Goal: Information Seeking & Learning: Learn about a topic

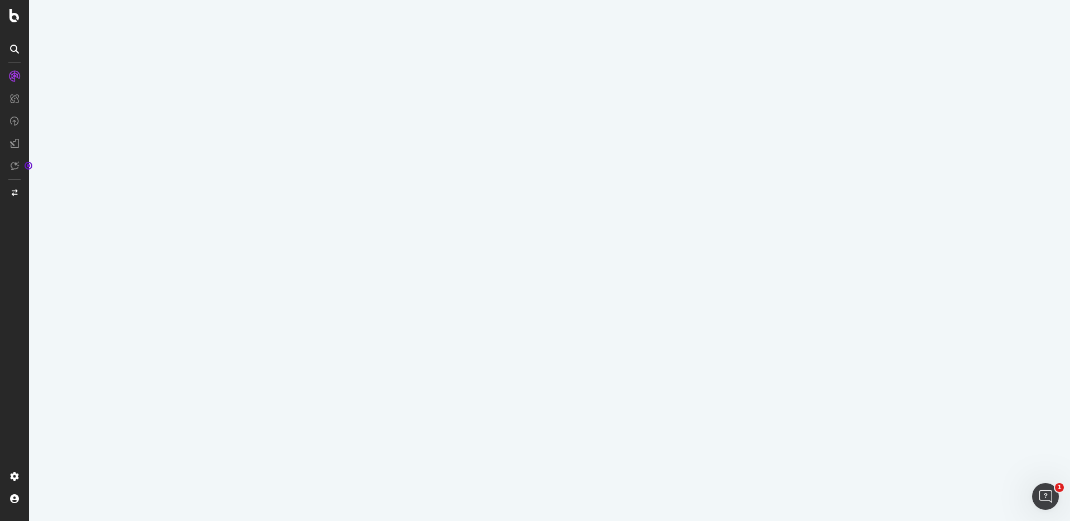
select select "100"
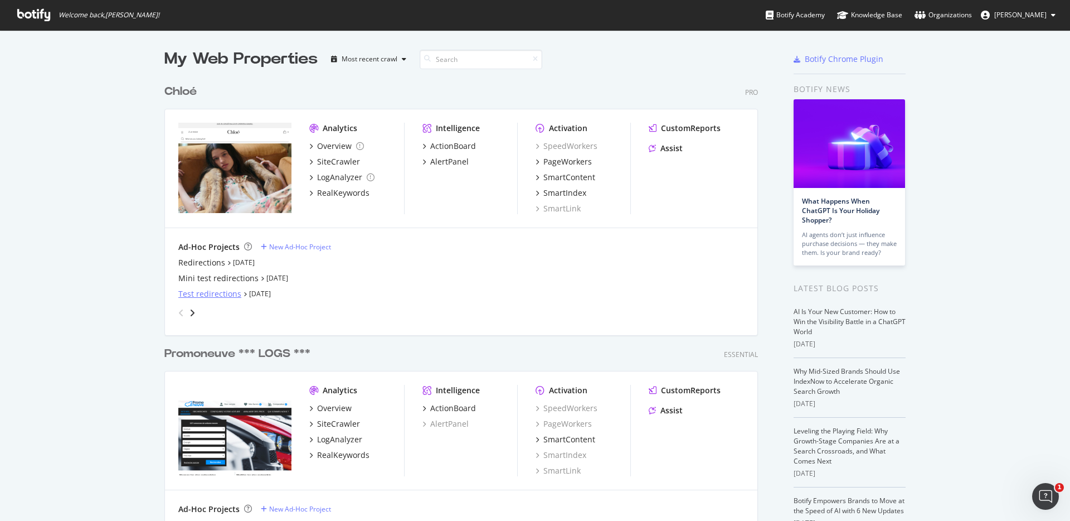
click at [198, 297] on div "Test redirections" at bounding box center [209, 293] width 63 height 11
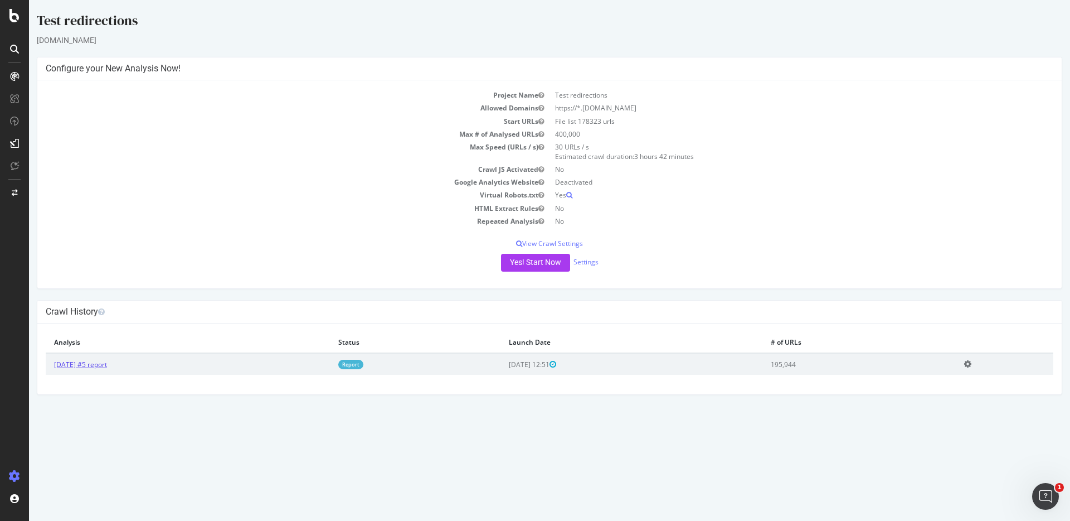
click at [107, 364] on link "[DATE] #5 report" at bounding box center [80, 363] width 53 height 9
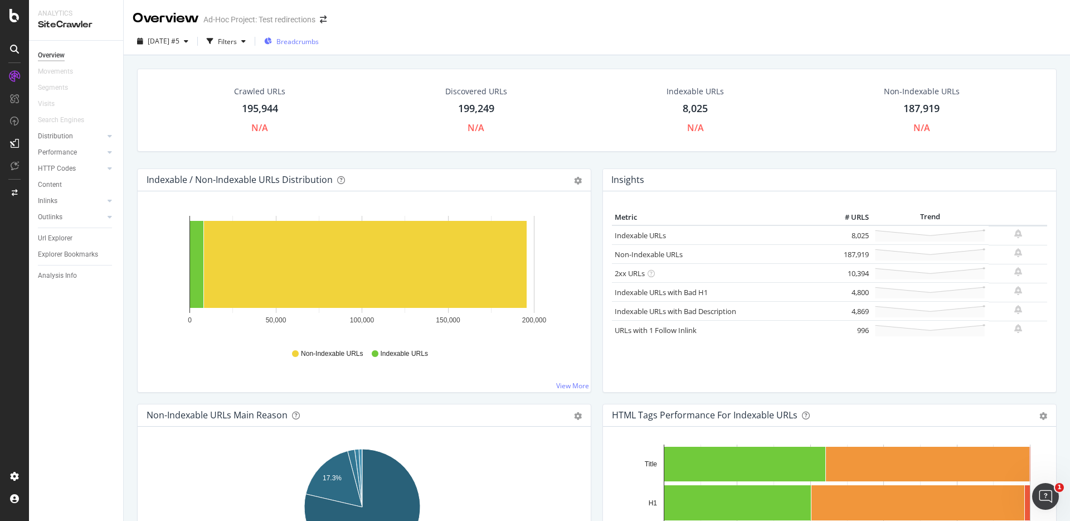
click at [319, 39] on span "Breadcrumbs" at bounding box center [297, 41] width 42 height 9
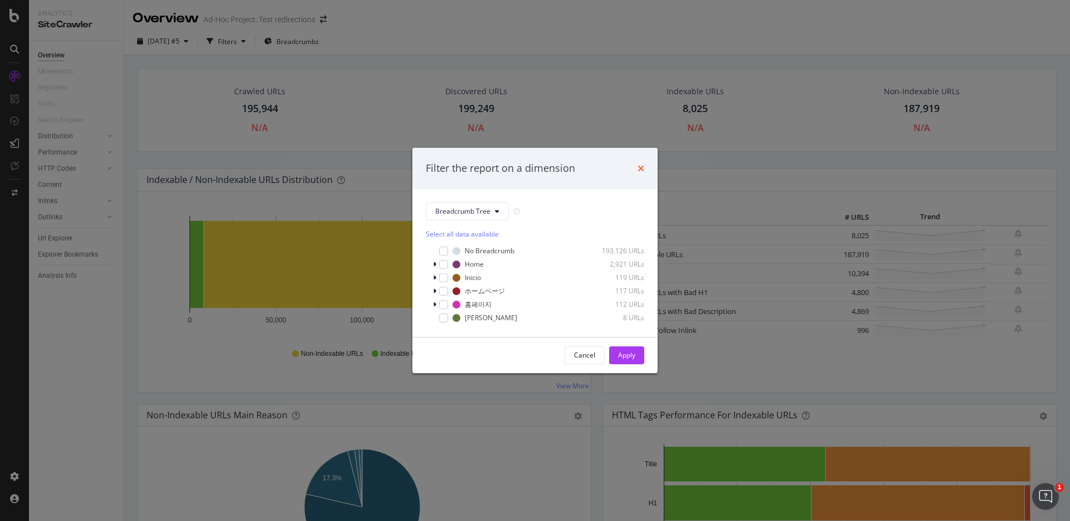
click at [642, 171] on icon "times" at bounding box center [641, 168] width 7 height 9
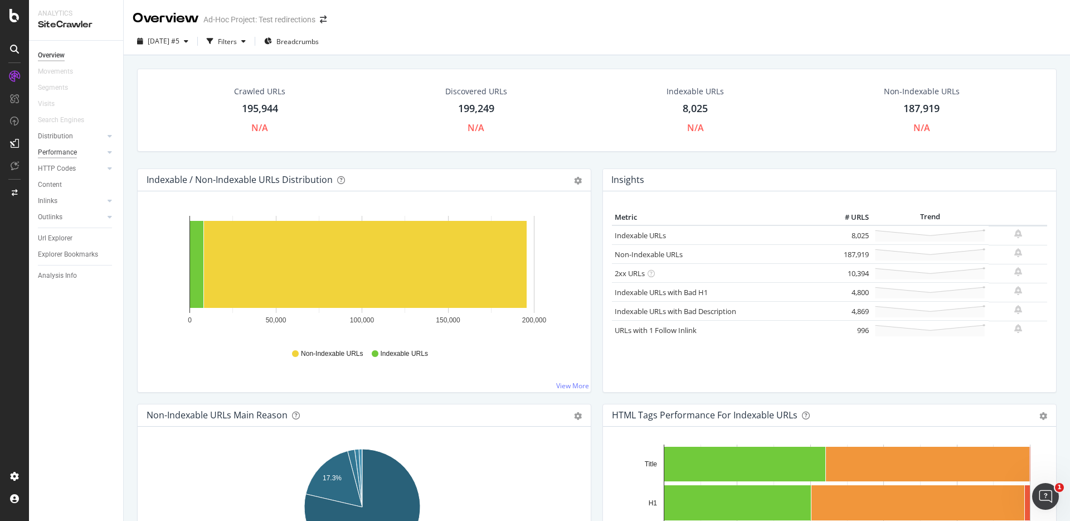
click at [70, 150] on div "Performance" at bounding box center [57, 153] width 39 height 12
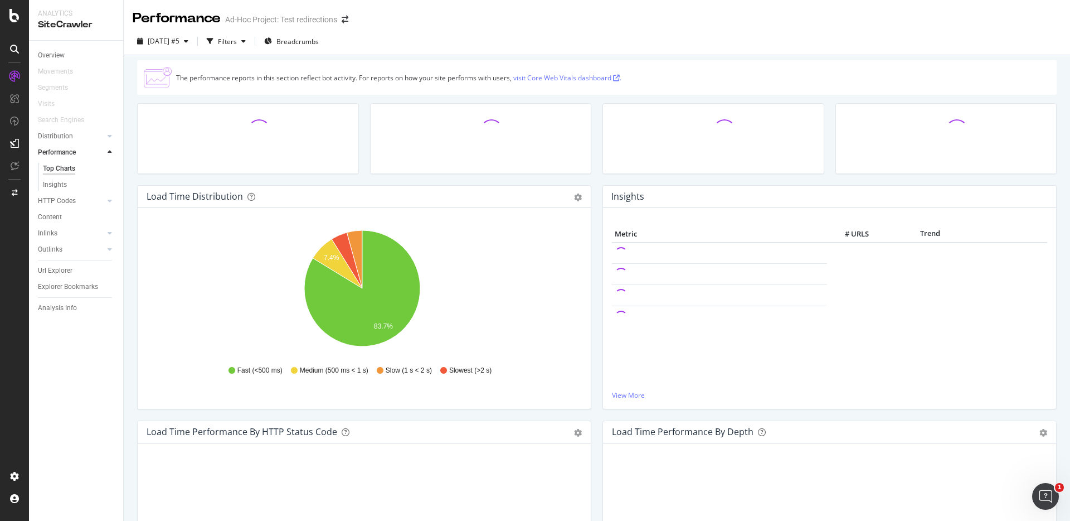
click at [62, 129] on div "Distribution" at bounding box center [80, 136] width 85 height 16
click at [62, 133] on div "Distribution" at bounding box center [55, 136] width 35 height 12
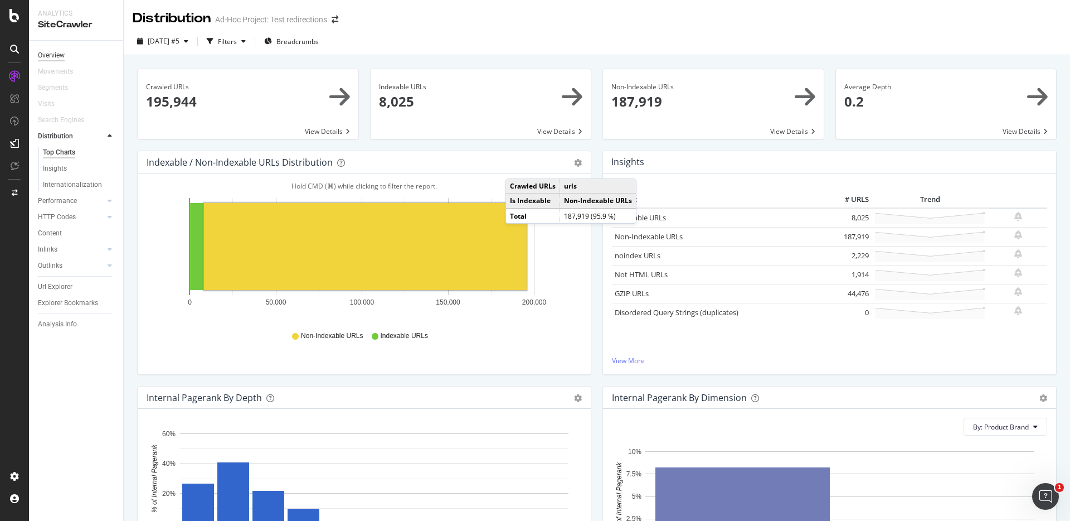
click at [54, 53] on div "Overview" at bounding box center [51, 56] width 27 height 12
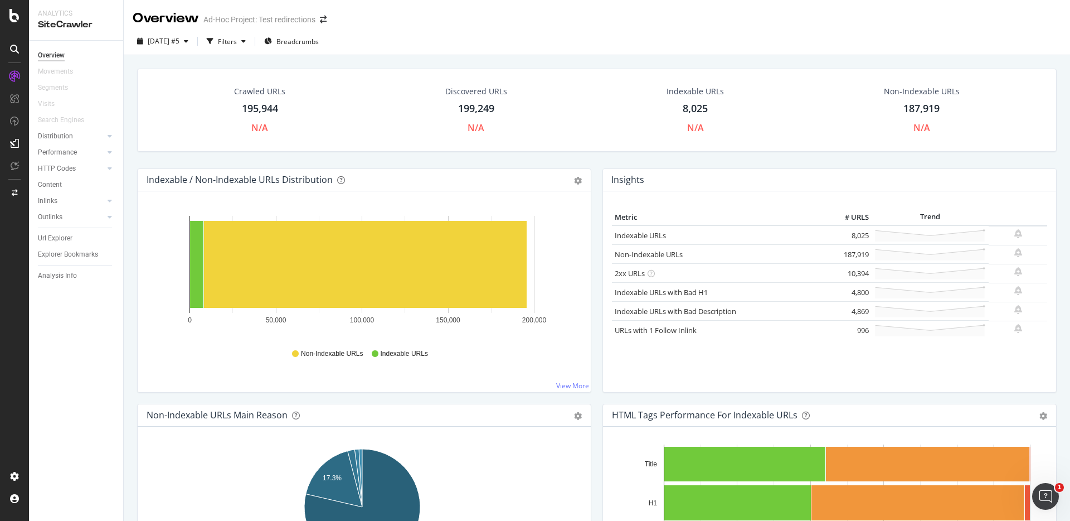
click at [467, 22] on div "Overview Ad-Hoc Project: Test redirections" at bounding box center [597, 14] width 946 height 28
click at [110, 137] on icon at bounding box center [110, 136] width 4 height 7
click at [166, 158] on div "Crawled URLs 195,944 N/A Discovered URLs 199,249 N/A Indexable URLs 8,025 N/A N…" at bounding box center [597, 119] width 931 height 100
click at [42, 55] on div "Overview" at bounding box center [51, 56] width 27 height 12
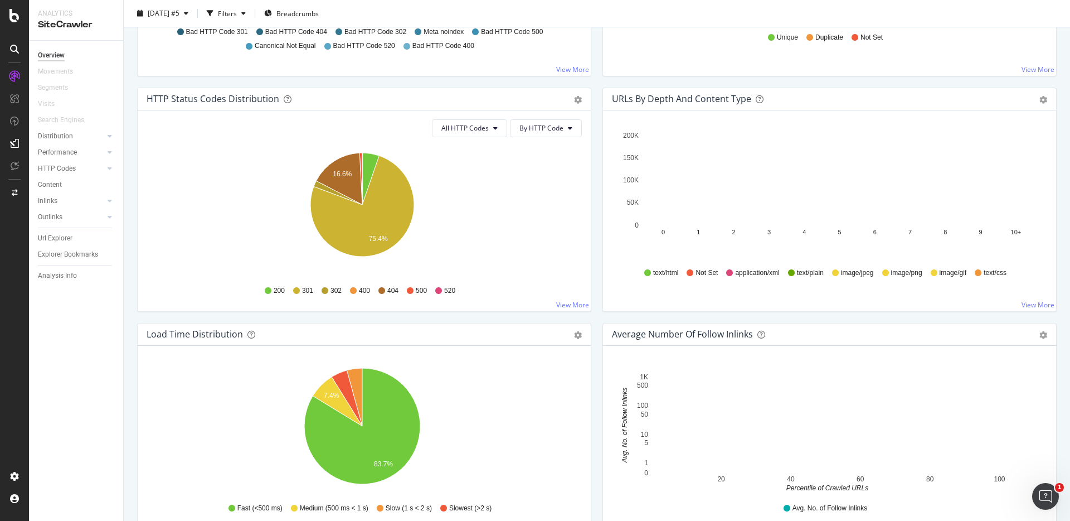
scroll to position [545, 0]
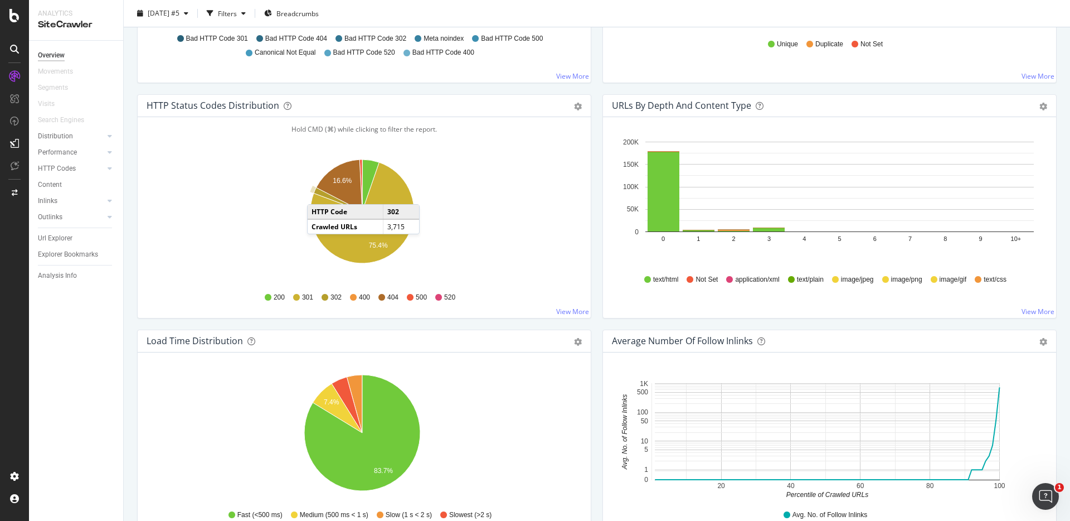
click at [318, 193] on icon "A chart." at bounding box center [338, 199] width 48 height 24
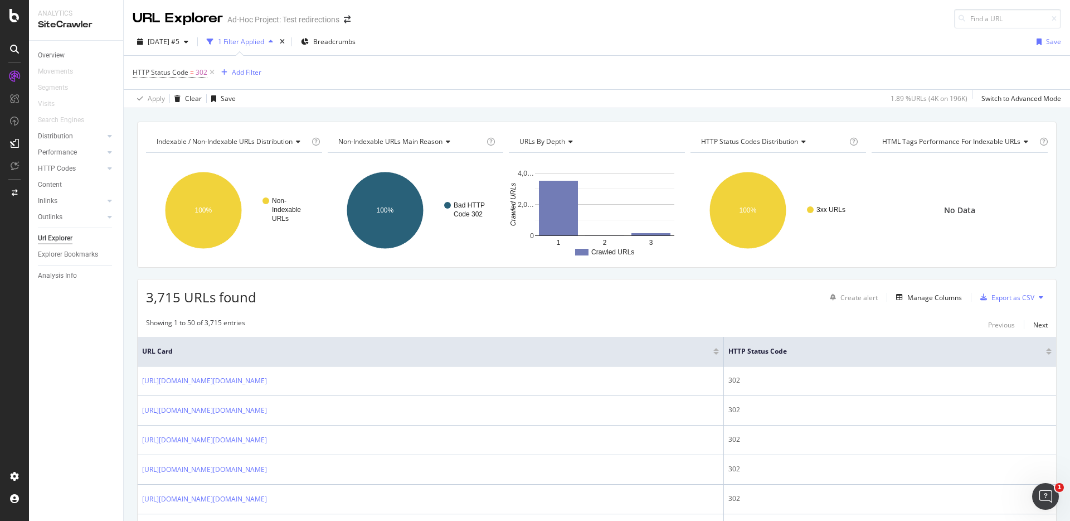
click at [502, 15] on div "URL Explorer Ad-Hoc Project: Test redirections" at bounding box center [597, 14] width 946 height 28
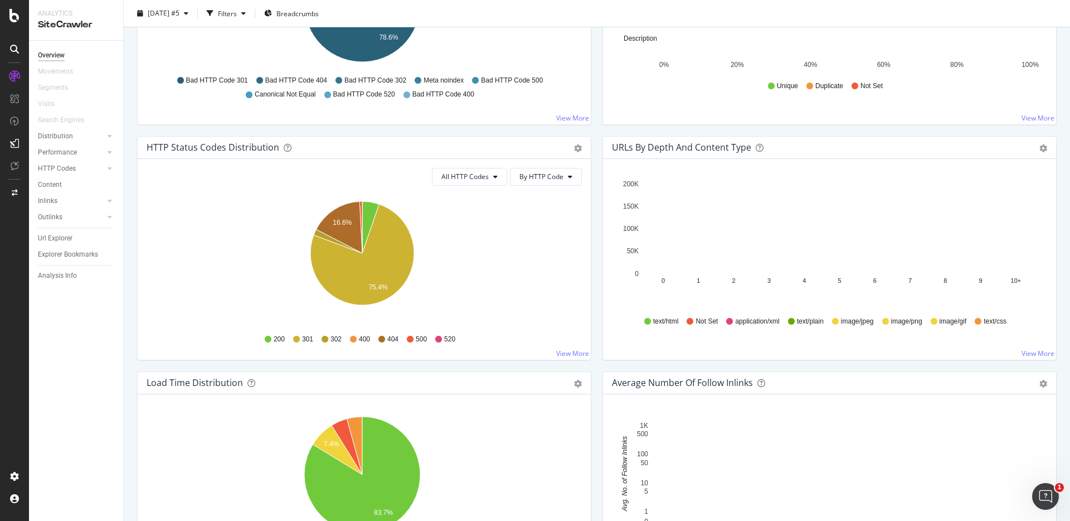
scroll to position [503, 0]
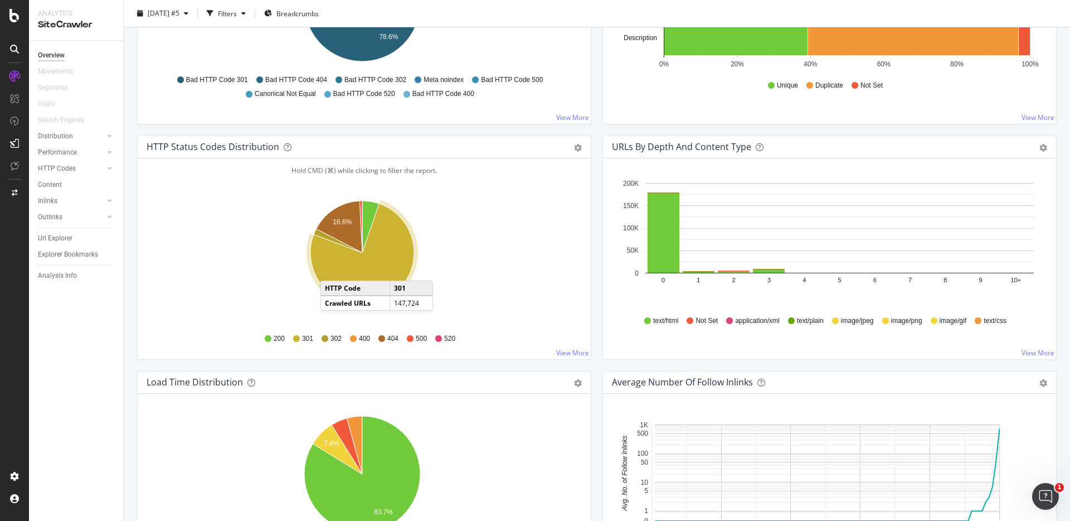
click at [332, 269] on icon "A chart." at bounding box center [362, 253] width 104 height 101
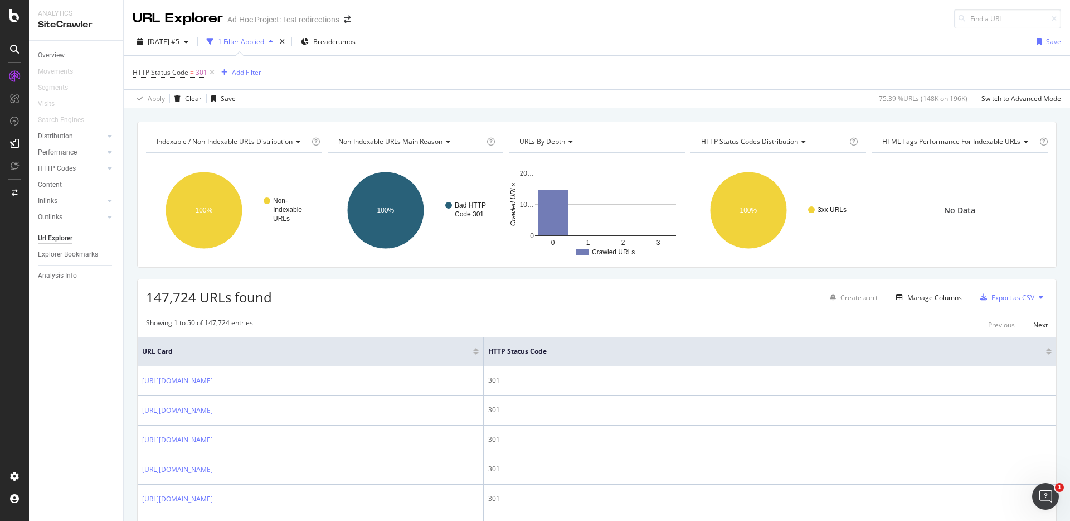
drag, startPoint x: 359, startPoint y: 351, endPoint x: 466, endPoint y: 327, distance: 109.7
click at [488, 344] on tr "URL Card HTTP Status Code" at bounding box center [597, 352] width 918 height 30
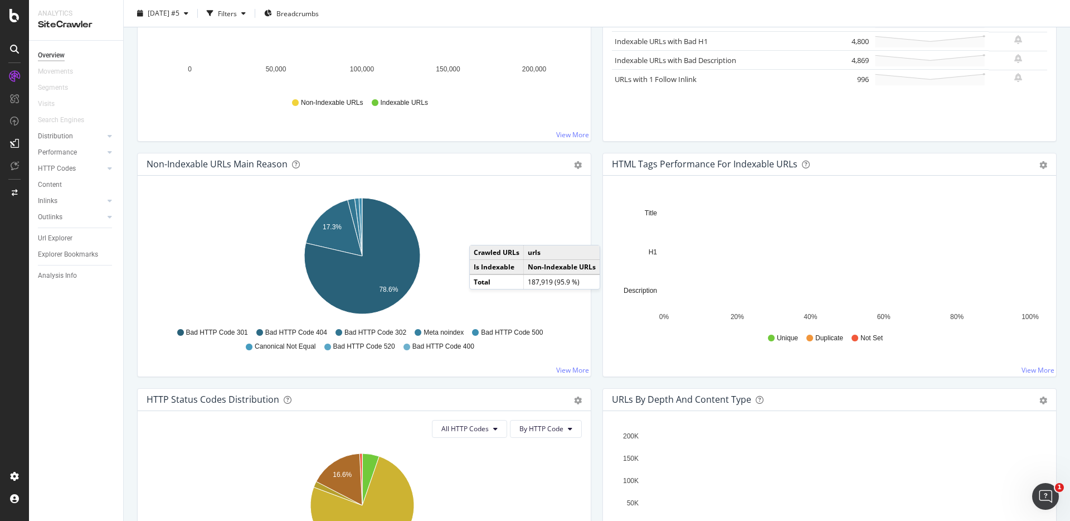
scroll to position [254, 0]
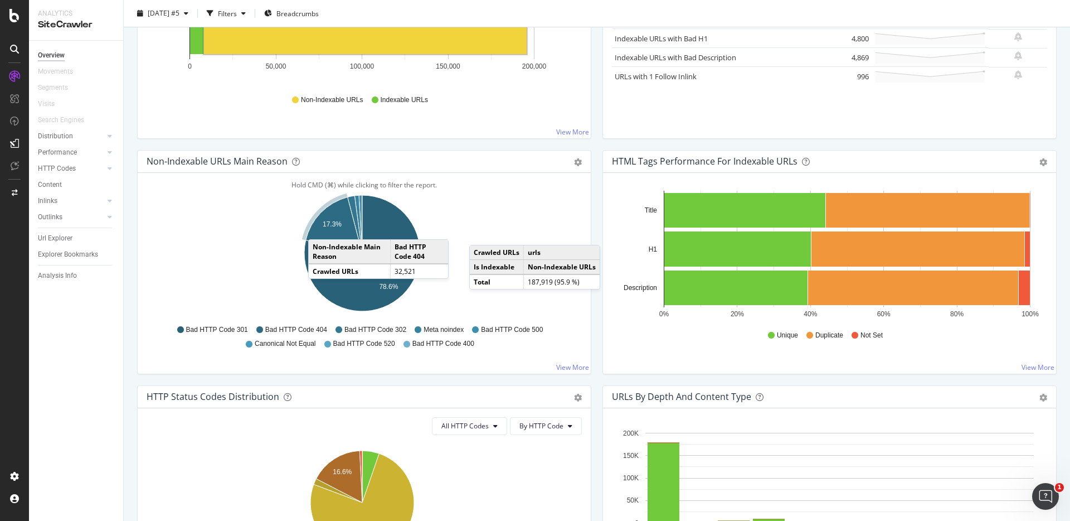
click at [319, 228] on icon "A chart." at bounding box center [334, 225] width 56 height 56
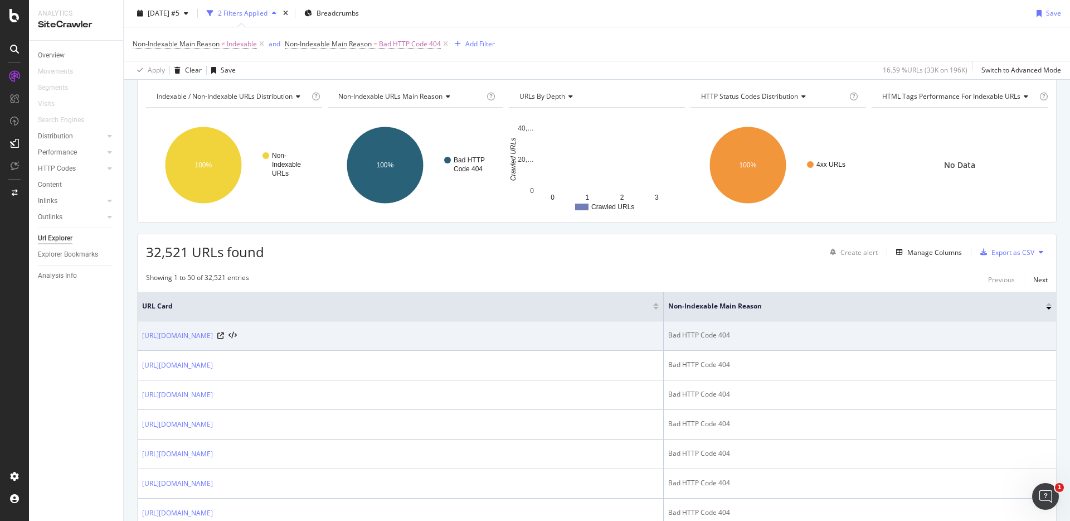
scroll to position [53, 0]
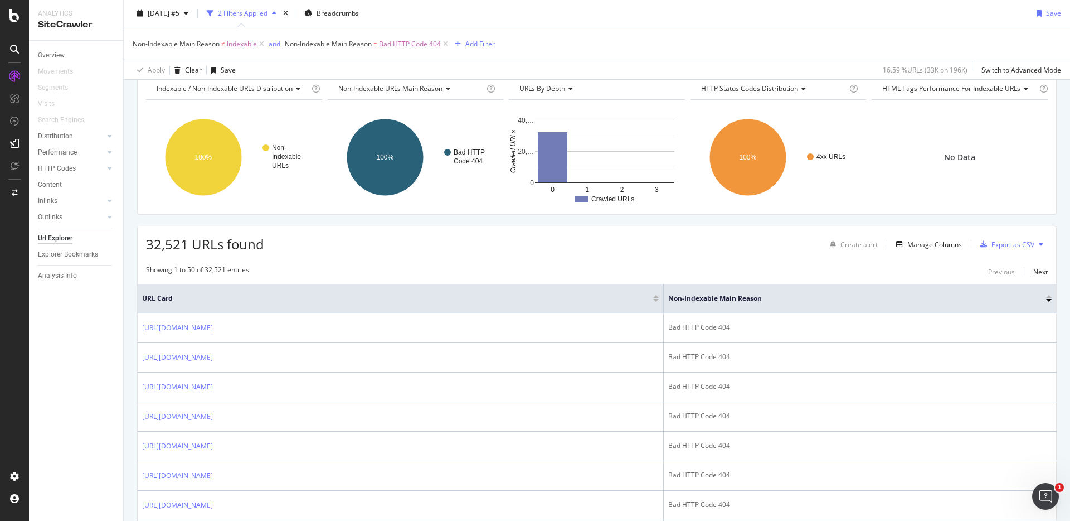
click at [281, 294] on span "URL Card" at bounding box center [396, 298] width 508 height 10
click at [659, 299] on div at bounding box center [656, 300] width 6 height 3
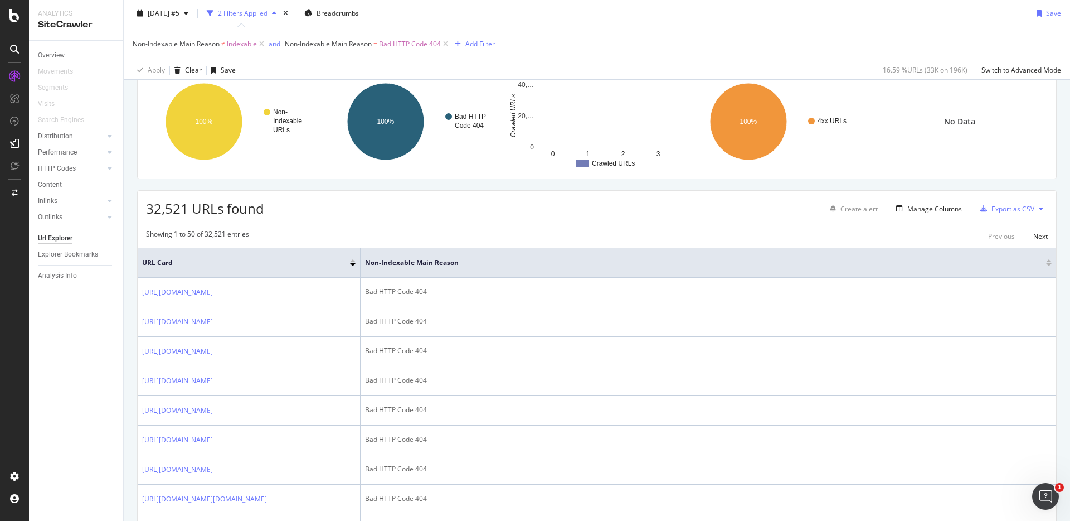
scroll to position [87, 0]
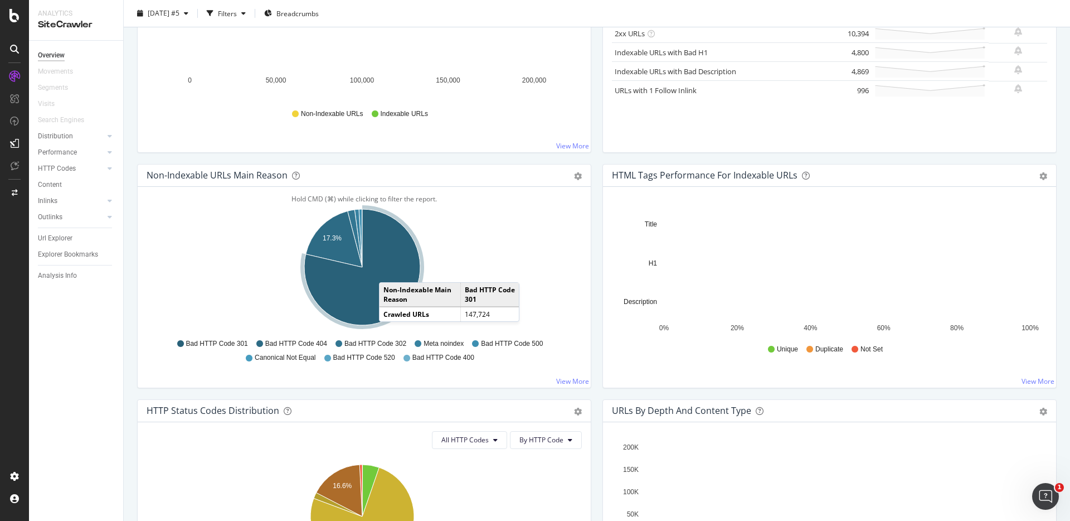
scroll to position [242, 0]
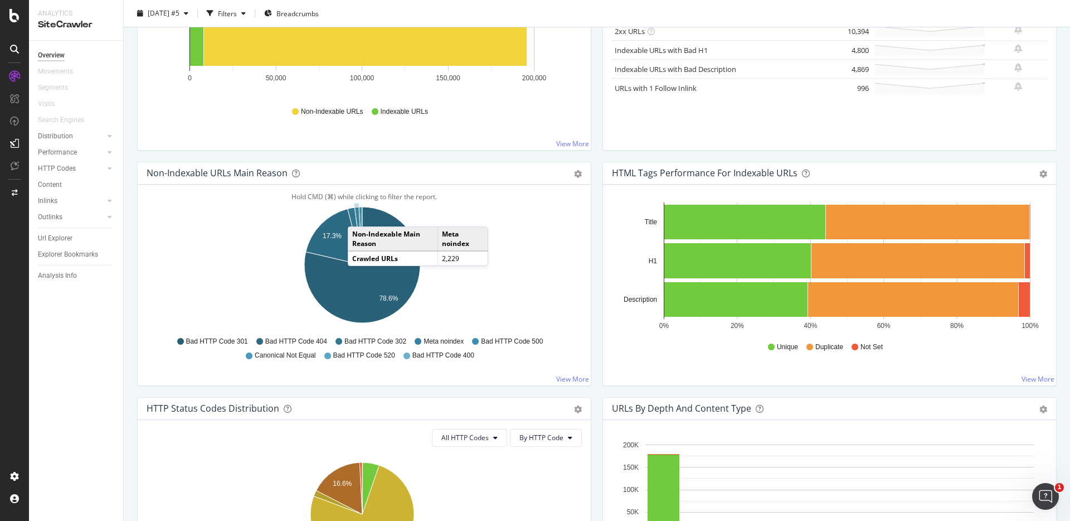
click at [359, 215] on icon "A chart." at bounding box center [358, 236] width 8 height 58
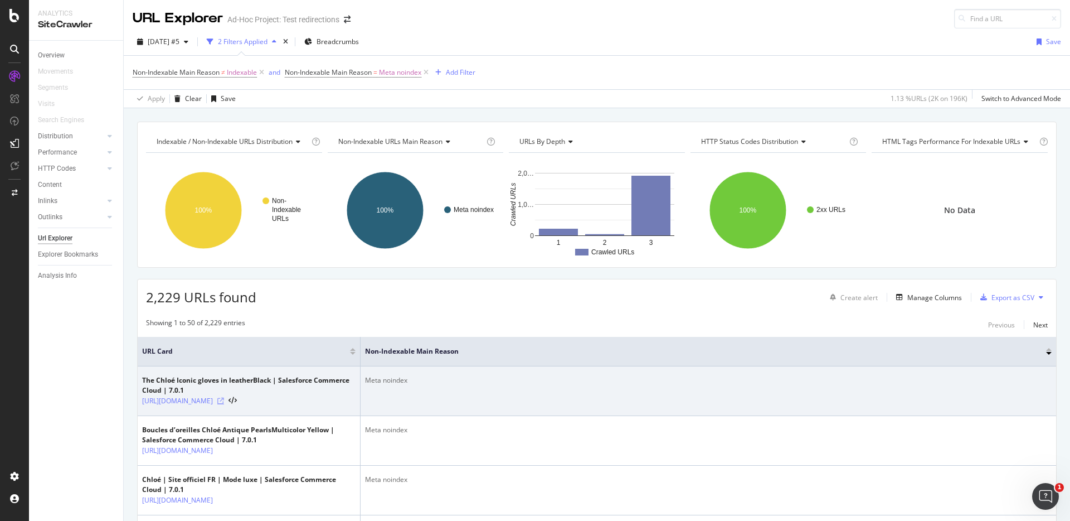
click at [224, 404] on icon at bounding box center [220, 400] width 7 height 7
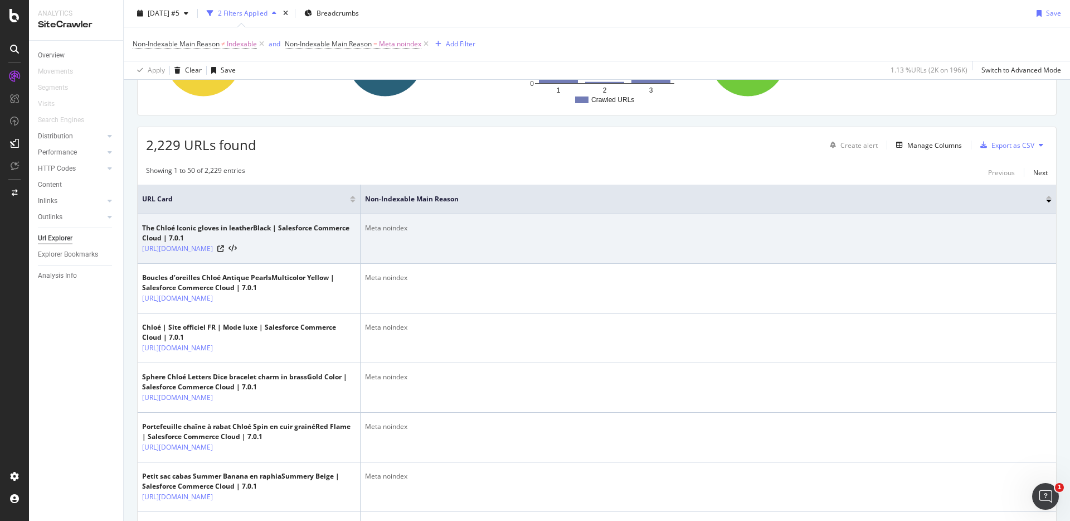
scroll to position [157, 0]
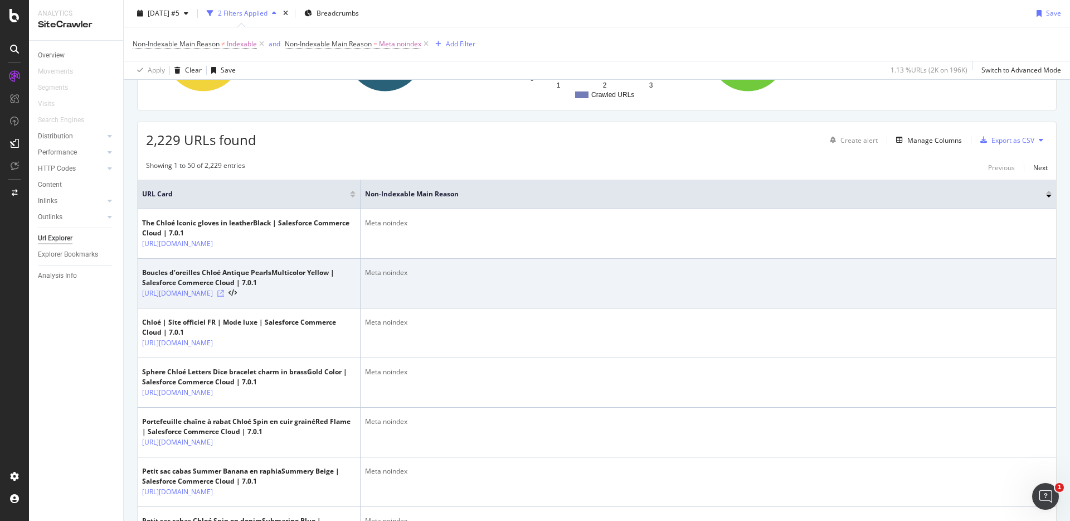
click at [224, 297] on icon at bounding box center [220, 293] width 7 height 7
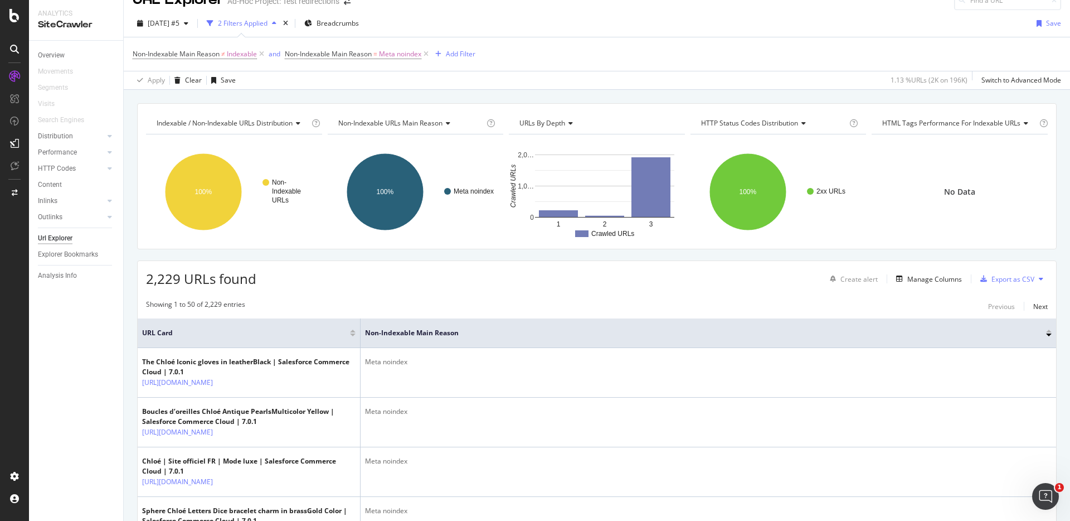
scroll to position [0, 0]
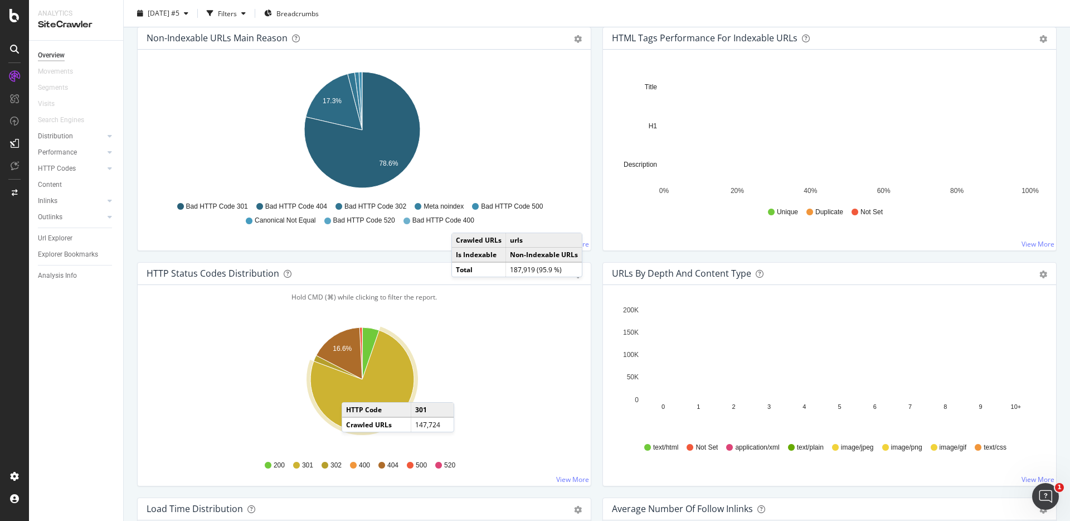
scroll to position [382, 0]
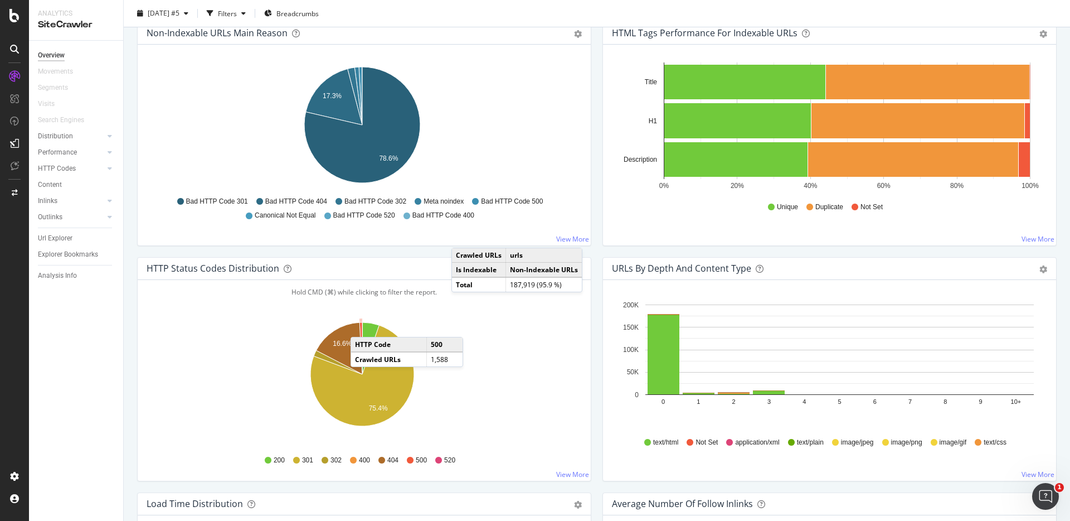
click at [362, 325] on icon "A chart." at bounding box center [360, 348] width 3 height 52
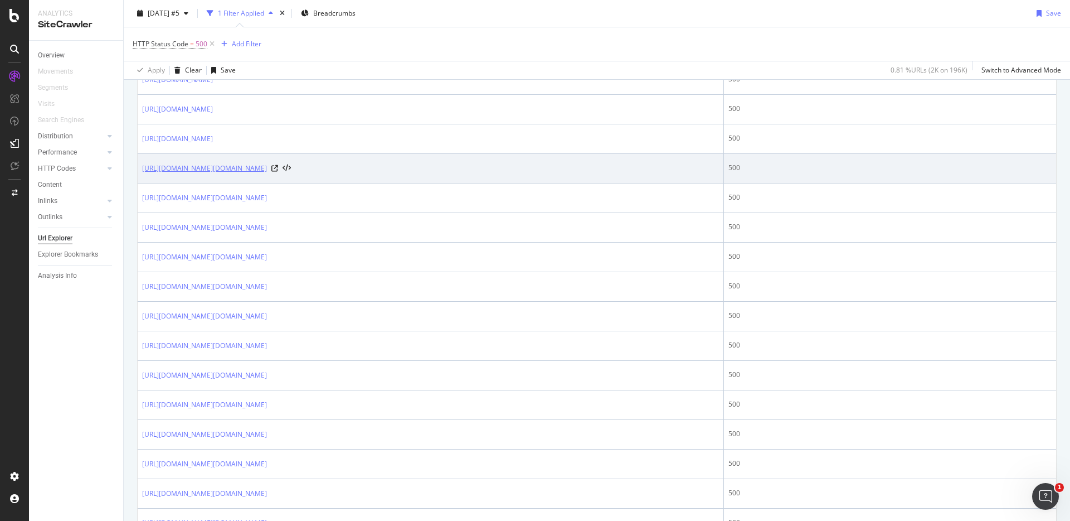
scroll to position [303, 0]
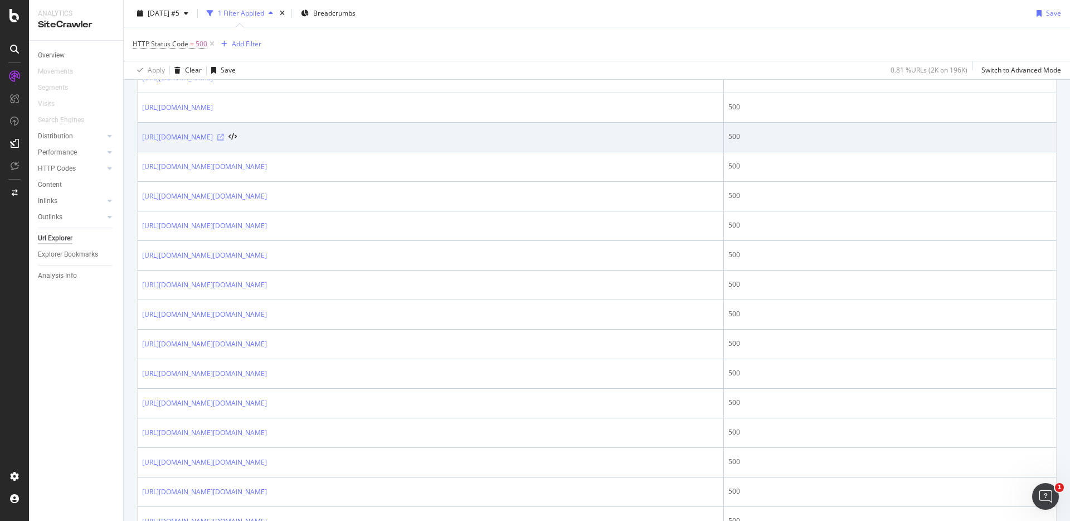
click at [224, 135] on icon at bounding box center [220, 137] width 7 height 7
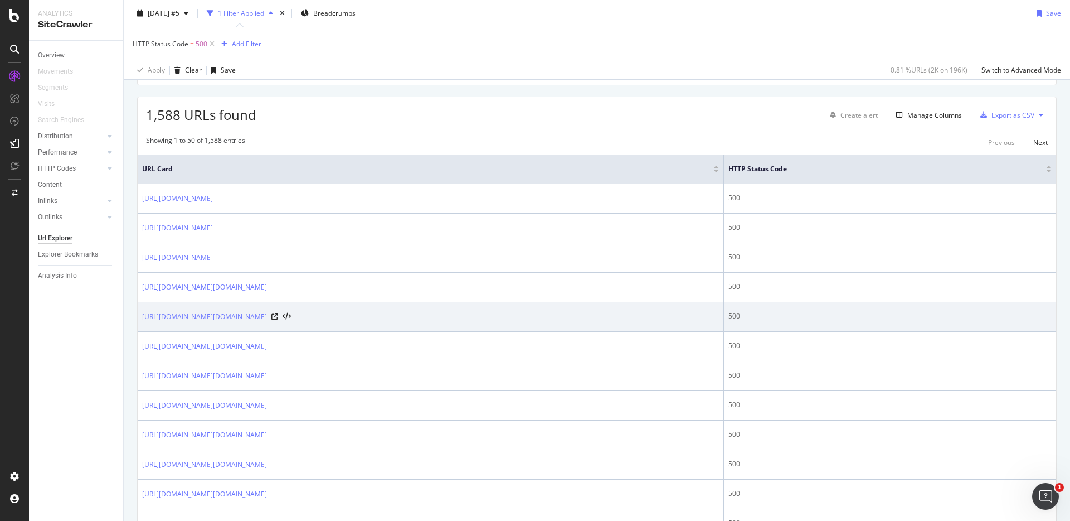
scroll to position [199, 0]
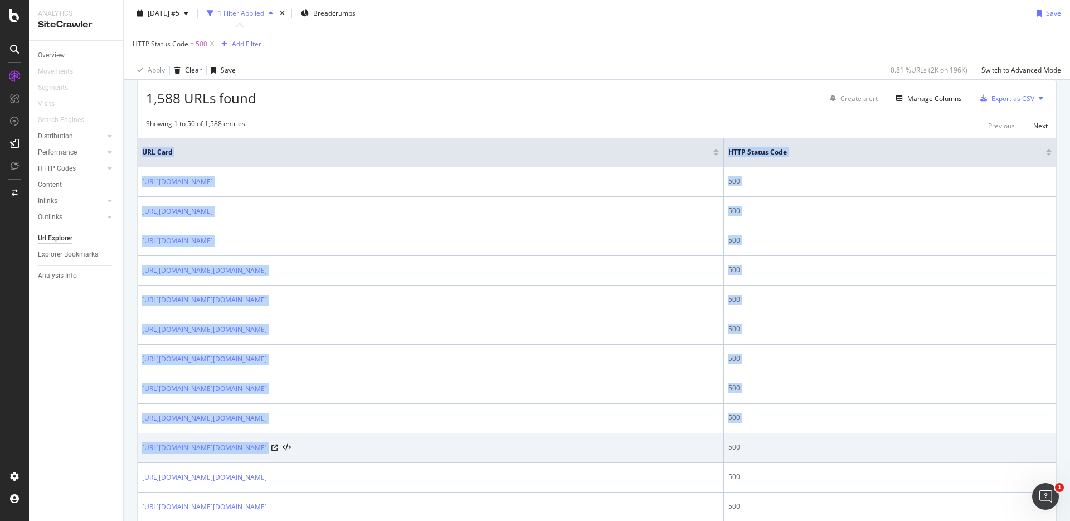
drag, startPoint x: 129, startPoint y: 270, endPoint x: 530, endPoint y: 455, distance: 441.9
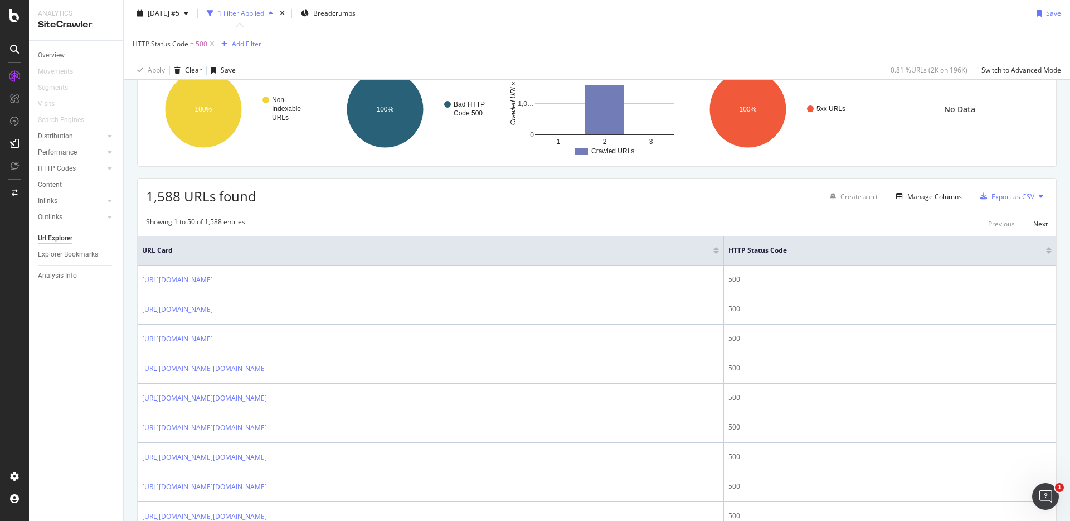
scroll to position [0, 0]
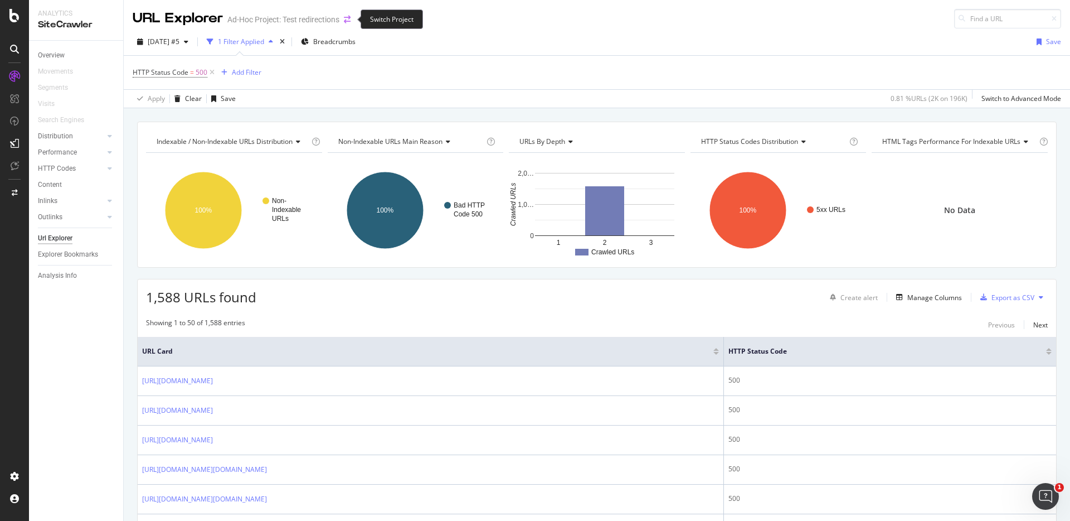
click at [344, 20] on icon "arrow-right-arrow-left" at bounding box center [347, 20] width 7 height 8
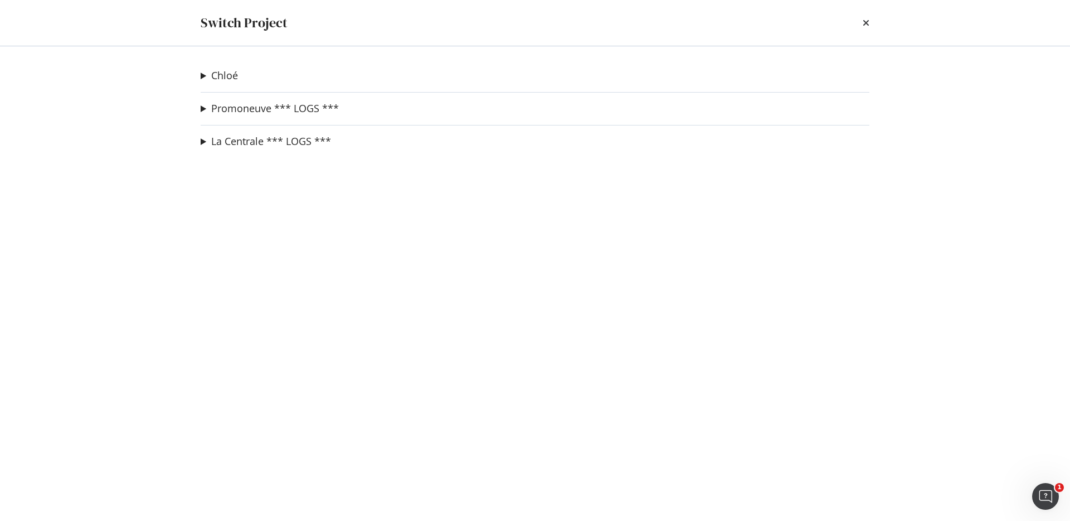
click at [205, 75] on summary "Chloé" at bounding box center [219, 76] width 37 height 14
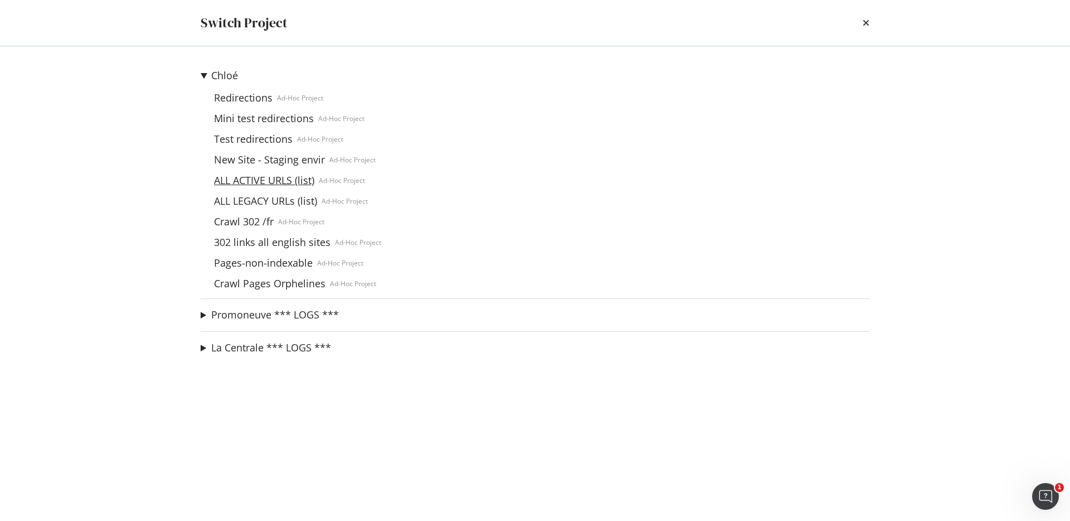
click at [251, 177] on link "ALL ACTIVE URLS (list)" at bounding box center [264, 180] width 109 height 12
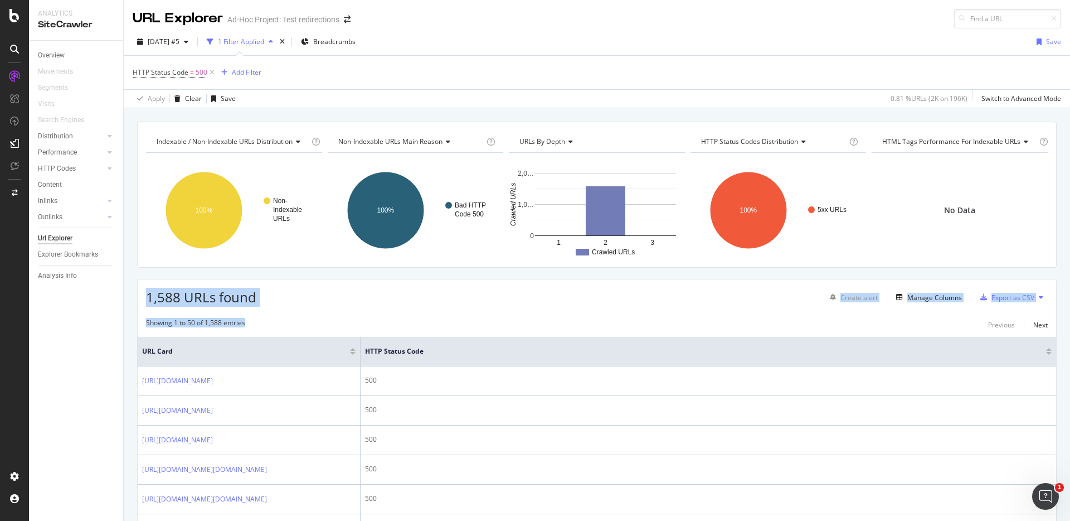
drag, startPoint x: 149, startPoint y: 294, endPoint x: 257, endPoint y: 327, distance: 113.7
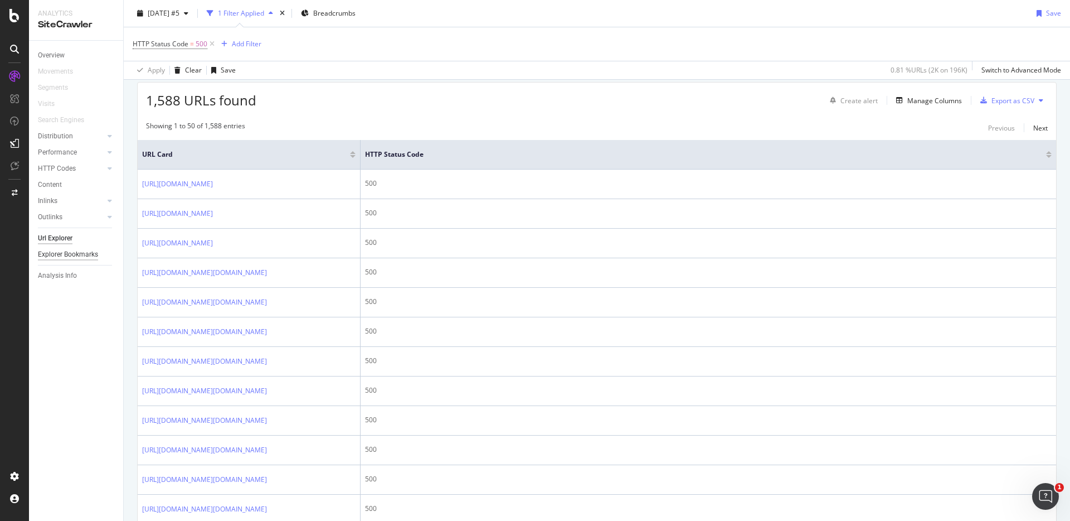
scroll to position [207, 0]
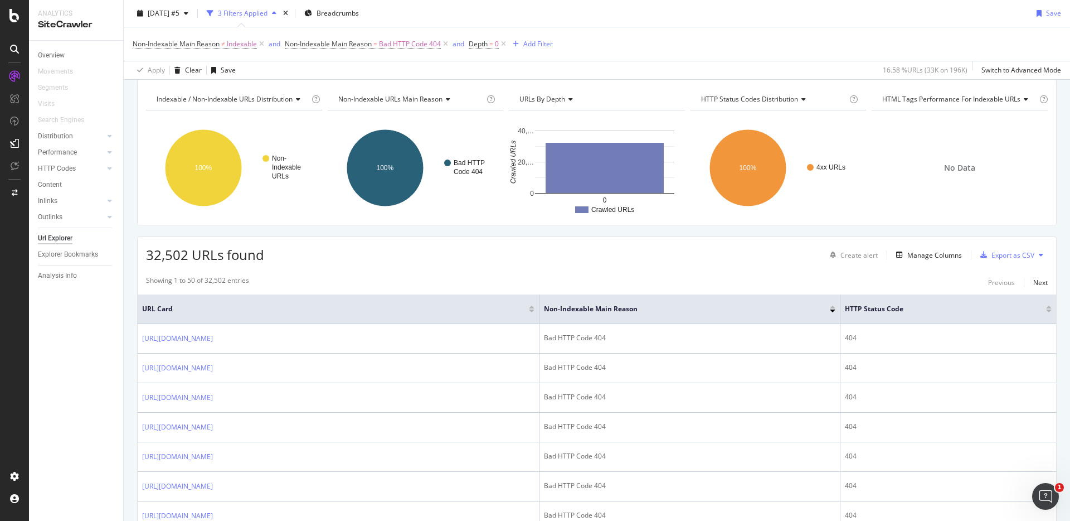
scroll to position [32, 0]
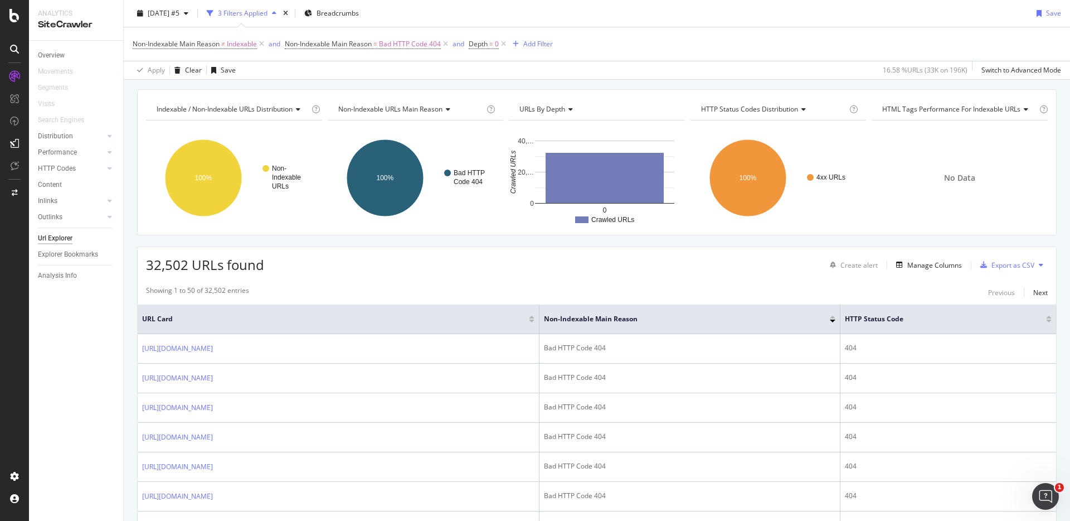
click at [540, 325] on th "URL Card" at bounding box center [339, 319] width 402 height 30
click at [534, 318] on div at bounding box center [532, 318] width 6 height 7
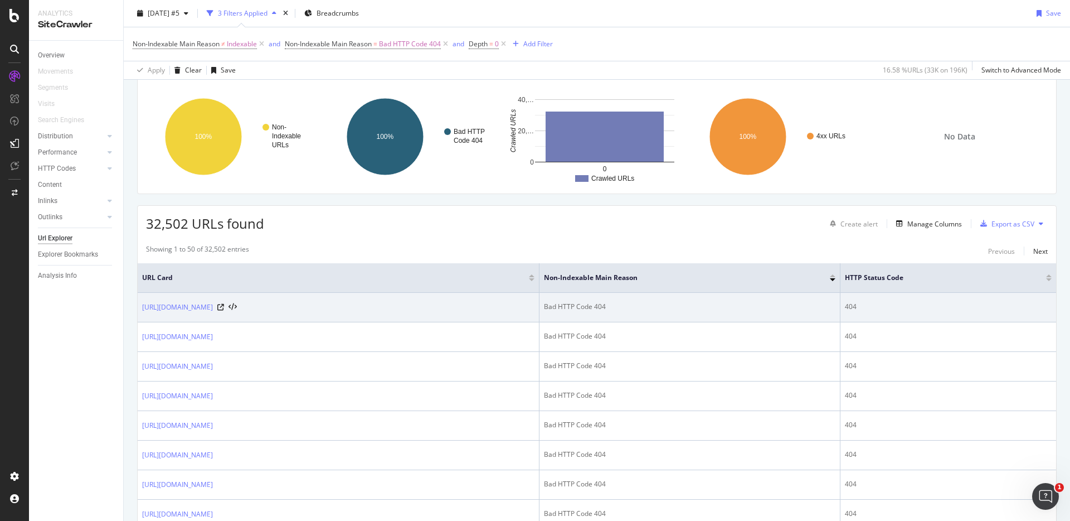
scroll to position [0, 0]
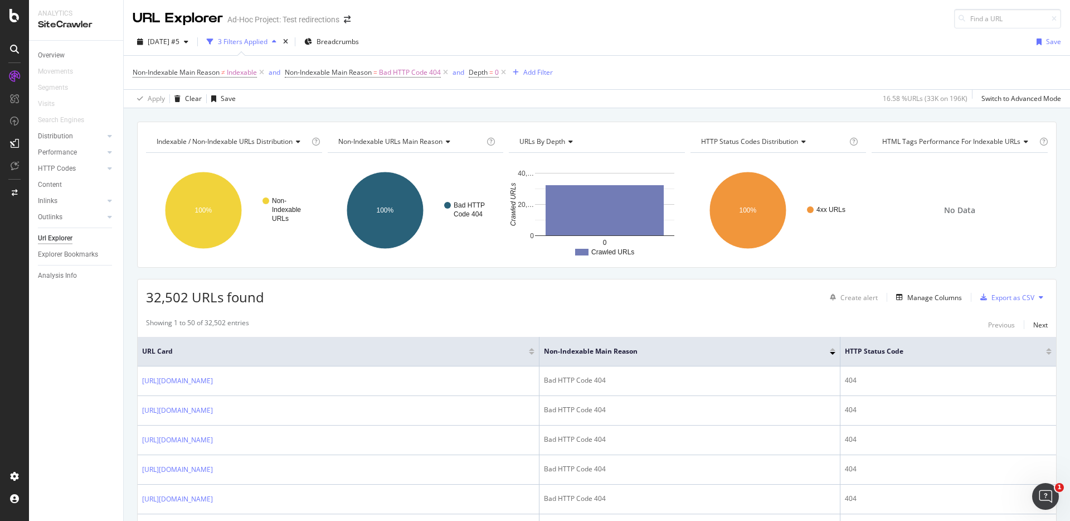
click at [252, 346] on span "URL Card" at bounding box center [334, 351] width 384 height 10
click at [534, 354] on div at bounding box center [532, 353] width 6 height 3
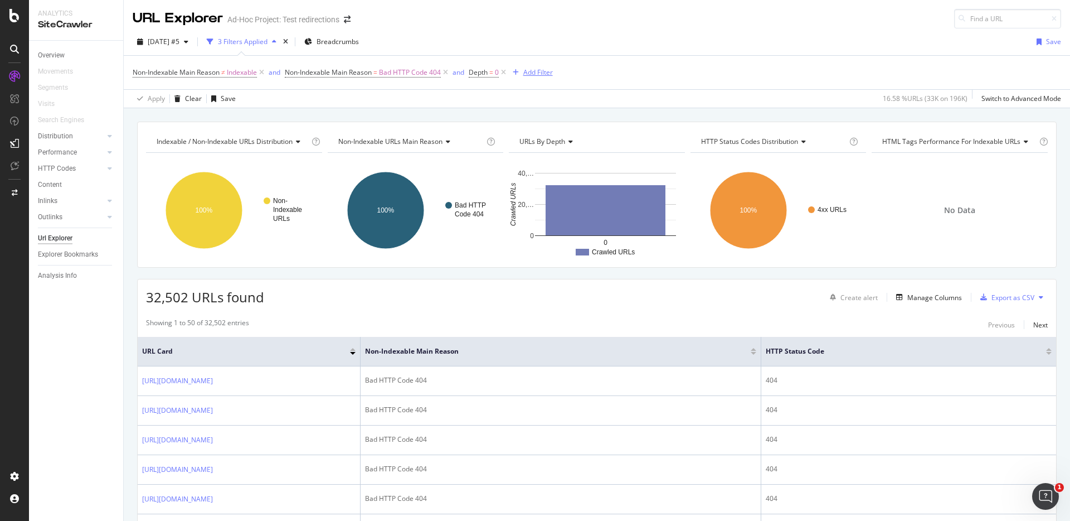
click at [545, 70] on div "Add Filter" at bounding box center [538, 71] width 30 height 9
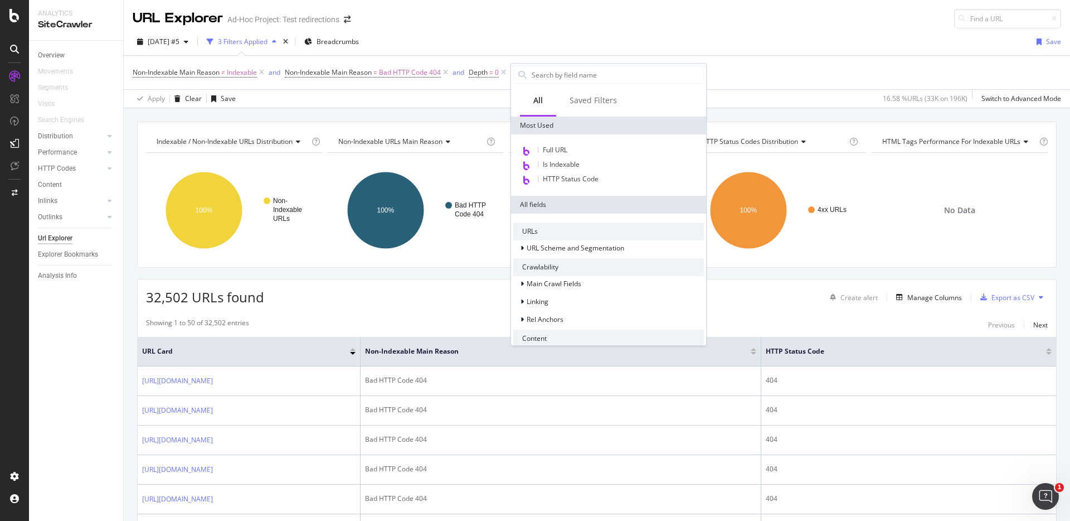
click at [439, 300] on div "32,502 URLs found Create alert Manage Columns Export as CSV" at bounding box center [597, 292] width 918 height 27
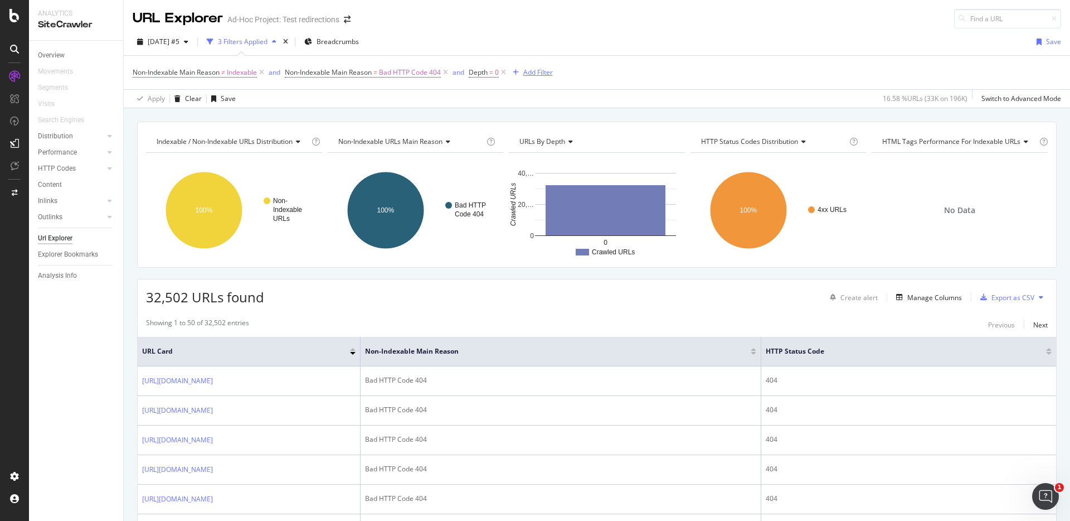
click at [550, 70] on div "Add Filter" at bounding box center [538, 71] width 30 height 9
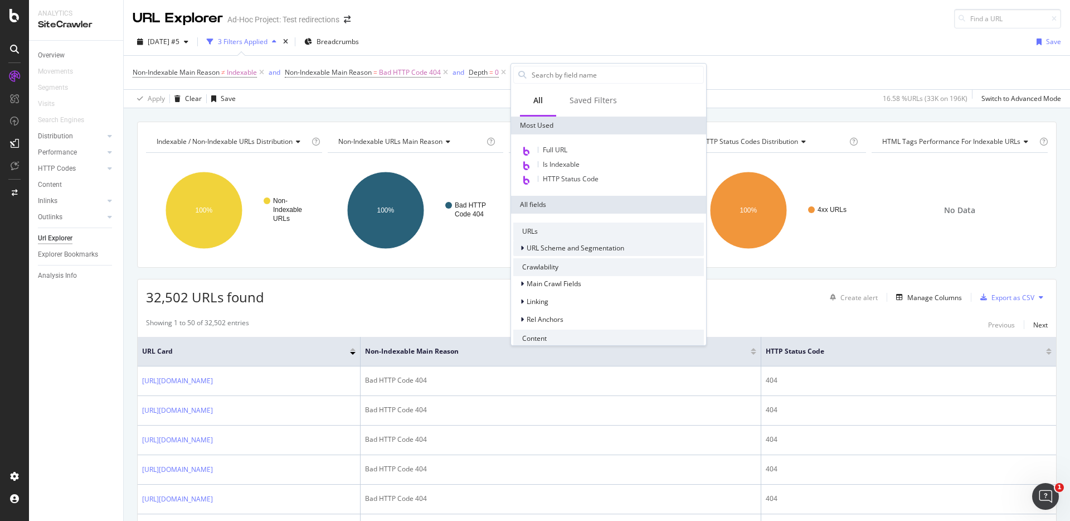
click at [524, 242] on div at bounding box center [523, 247] width 7 height 11
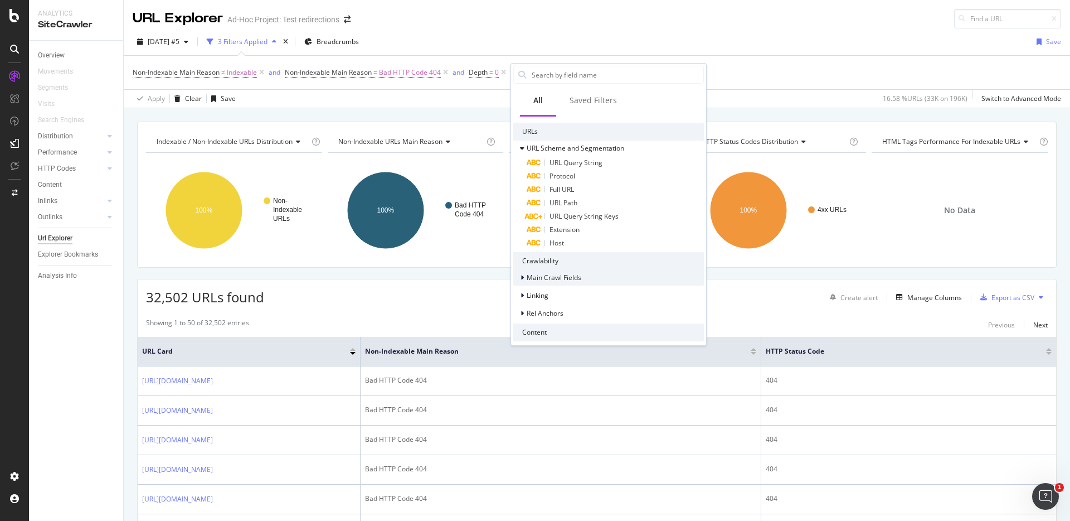
scroll to position [103, 0]
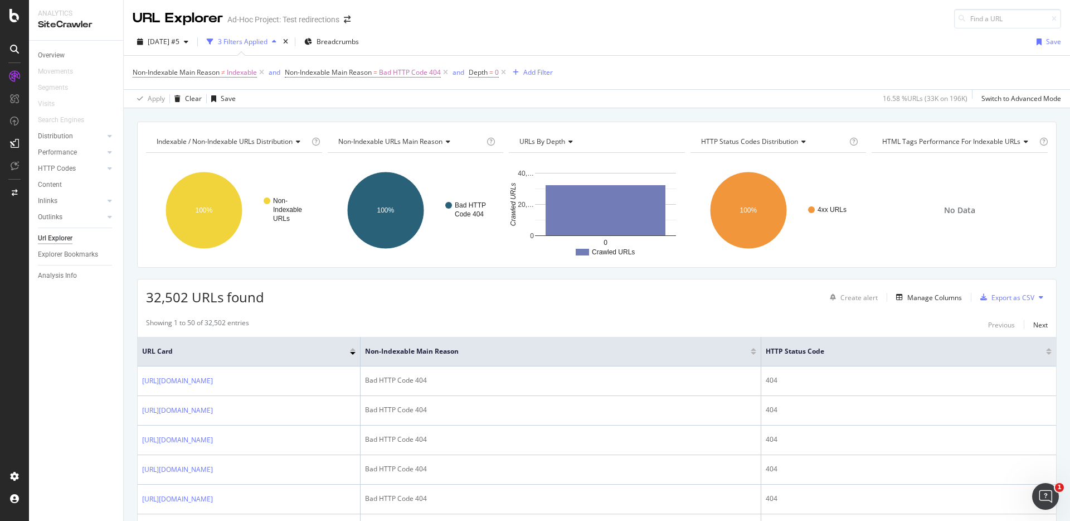
click at [421, 305] on div "32,502 URLs found Create alert Manage Columns Export as CSV" at bounding box center [597, 292] width 918 height 27
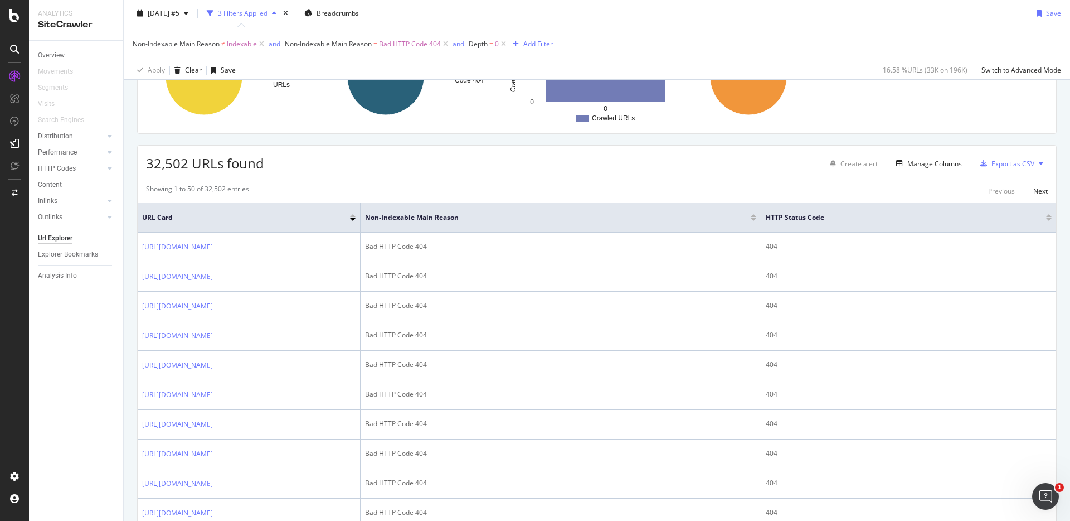
scroll to position [133, 0]
click at [182, 216] on span "URL Card" at bounding box center [244, 218] width 205 height 10
click at [935, 164] on div "Manage Columns" at bounding box center [934, 163] width 55 height 9
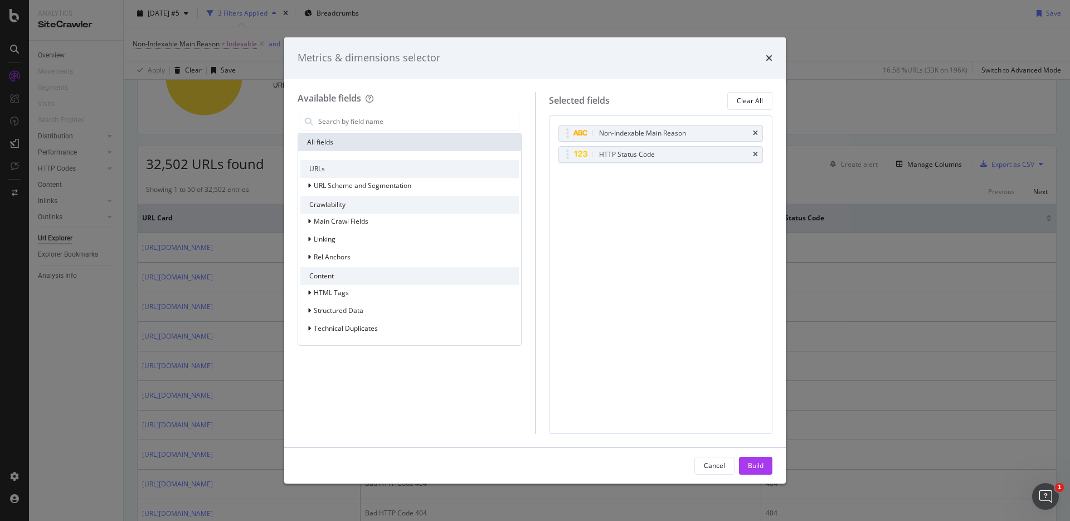
click at [859, 184] on div "Metrics & dimensions selector Available fields All fields URLs URL Scheme and S…" at bounding box center [535, 260] width 1070 height 521
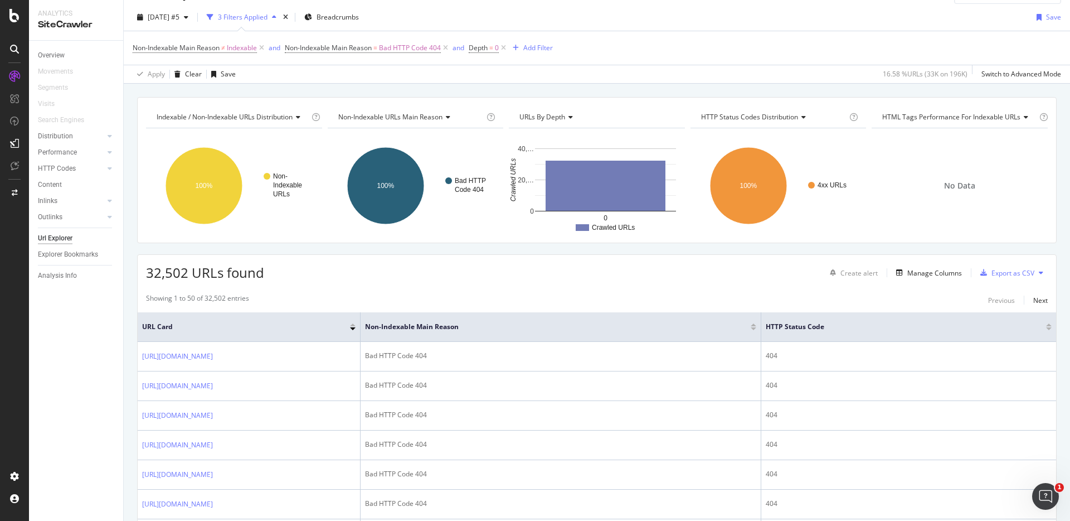
scroll to position [0, 0]
